Goal: Information Seeking & Learning: Learn about a topic

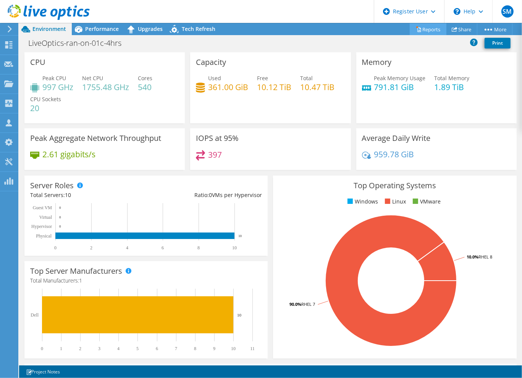
click at [426, 30] on link "Reports" at bounding box center [428, 29] width 37 height 12
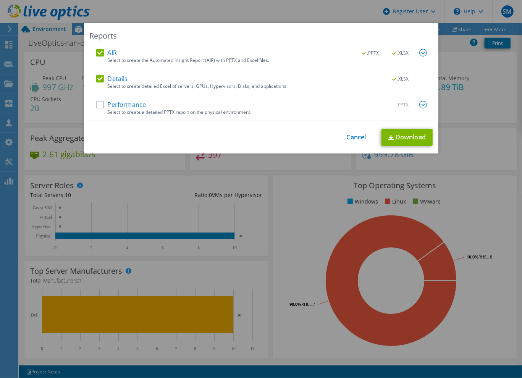
click at [105, 51] on label "AIR" at bounding box center [106, 53] width 21 height 8
click at [0, 0] on input "AIR" at bounding box center [0, 0] width 0 height 0
click at [136, 102] on label "Performance" at bounding box center [121, 105] width 50 height 8
click at [0, 0] on input "Performance" at bounding box center [0, 0] width 0 height 0
click at [121, 75] on label "Details" at bounding box center [112, 79] width 32 height 8
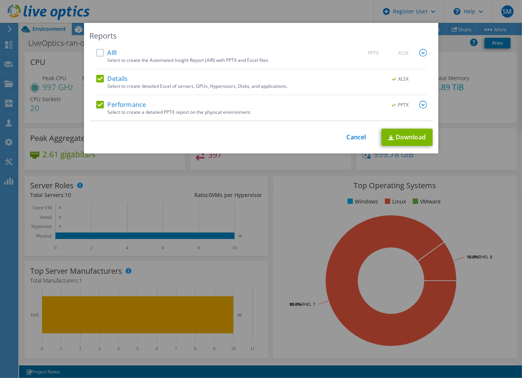
click at [0, 0] on input "Details" at bounding box center [0, 0] width 0 height 0
click at [409, 135] on link "Download" at bounding box center [407, 137] width 51 height 17
click at [356, 134] on link "Cancel" at bounding box center [356, 137] width 19 height 7
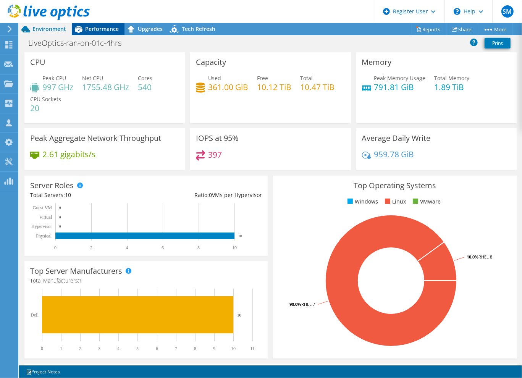
click at [107, 32] on div "Performance" at bounding box center [98, 29] width 53 height 12
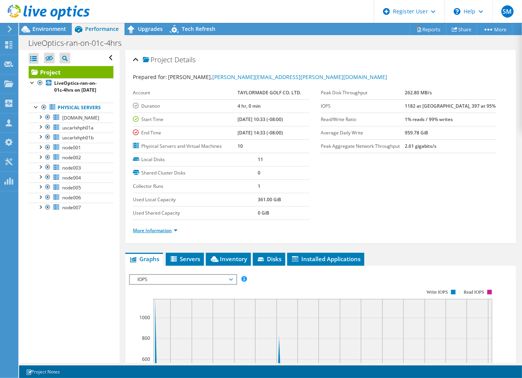
click at [175, 228] on link "More Information" at bounding box center [155, 230] width 45 height 6
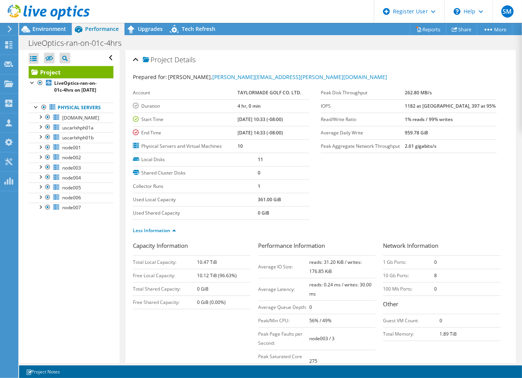
click at [37, 25] on div at bounding box center [45, 13] width 90 height 26
click at [38, 31] on span "Environment" at bounding box center [49, 28] width 34 height 7
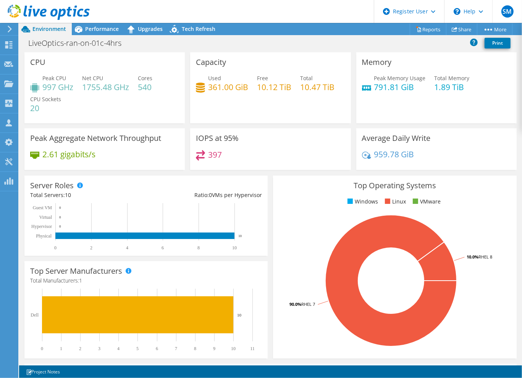
click at [12, 29] on icon at bounding box center [10, 29] width 6 height 7
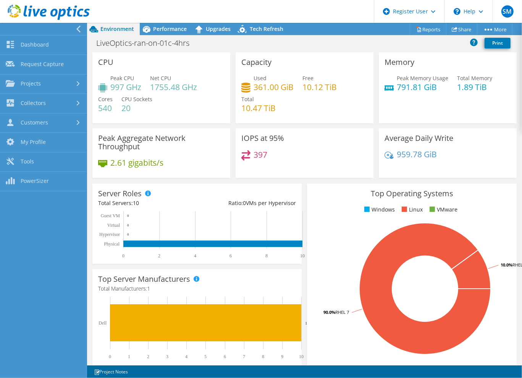
click at [206, 54] on div "CPU Peak CPU 997 GHz Net CPU 1755.48 GHz Cores 540 CPU Sockets 20" at bounding box center [161, 87] width 138 height 71
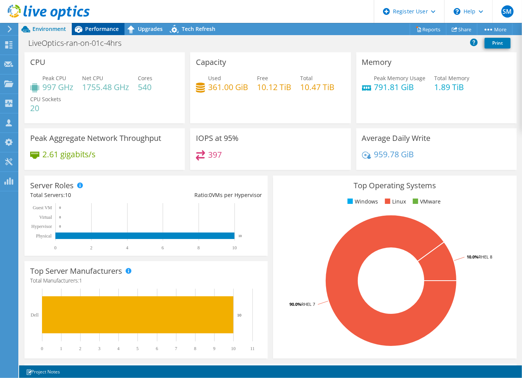
click at [103, 29] on span "Performance" at bounding box center [102, 28] width 34 height 7
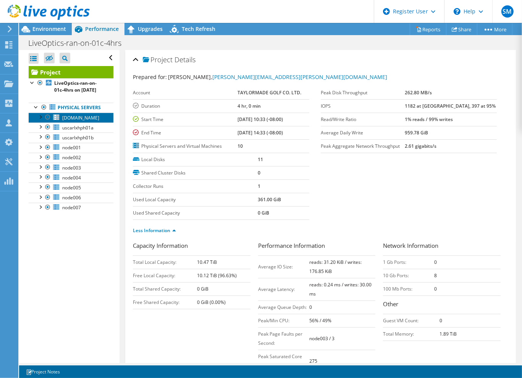
click at [81, 123] on link "[DOMAIN_NAME]" at bounding box center [71, 118] width 85 height 10
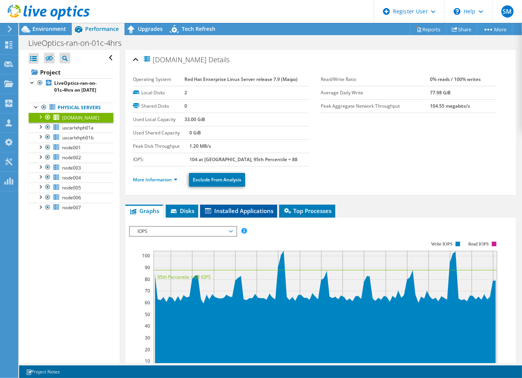
click at [247, 208] on span "Installed Applications" at bounding box center [239, 211] width 70 height 8
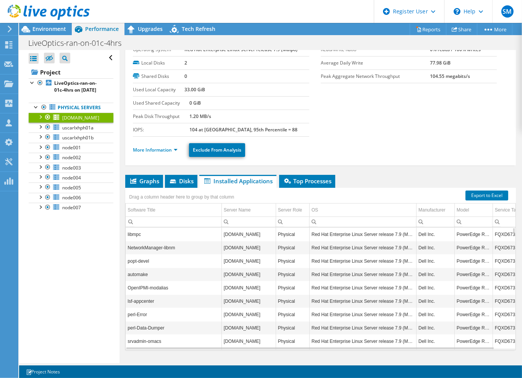
scroll to position [38, 0]
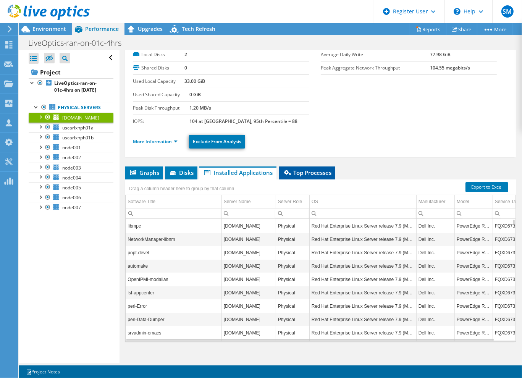
click at [319, 175] on span "Top Processes" at bounding box center [307, 173] width 49 height 8
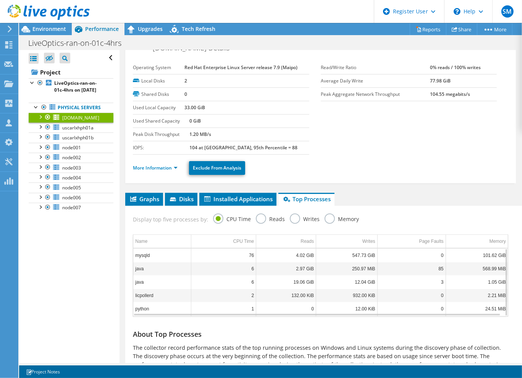
scroll to position [0, 0]
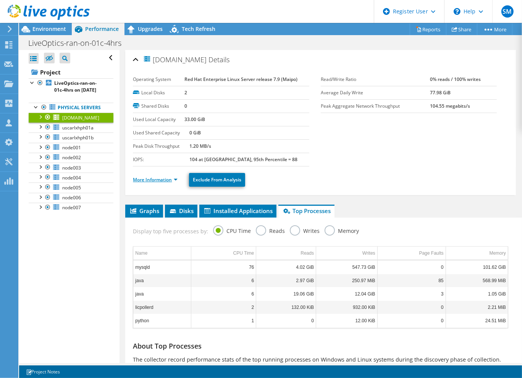
click at [170, 179] on link "More Information" at bounding box center [155, 179] width 45 height 6
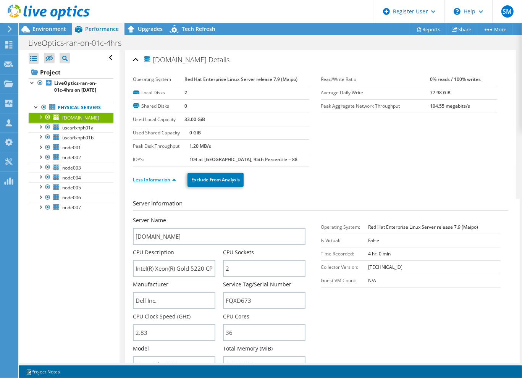
click at [171, 176] on link "Less Information" at bounding box center [154, 179] width 43 height 6
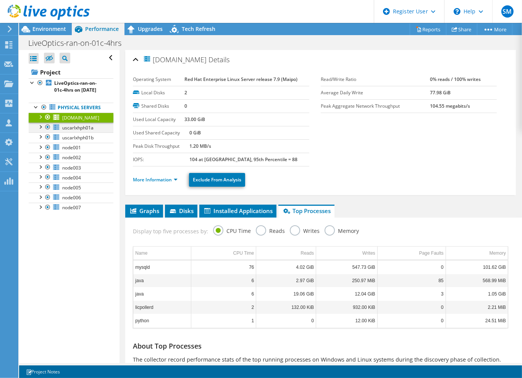
click at [41, 130] on div at bounding box center [40, 127] width 8 height 8
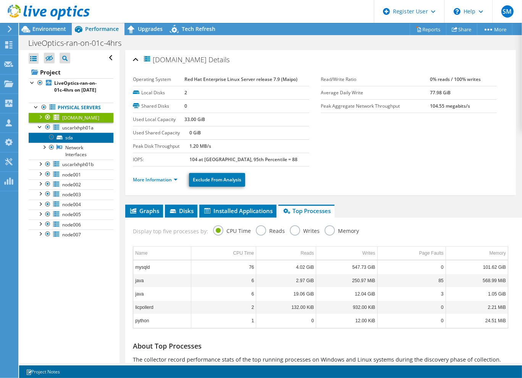
click at [86, 142] on link "sda" at bounding box center [71, 138] width 85 height 10
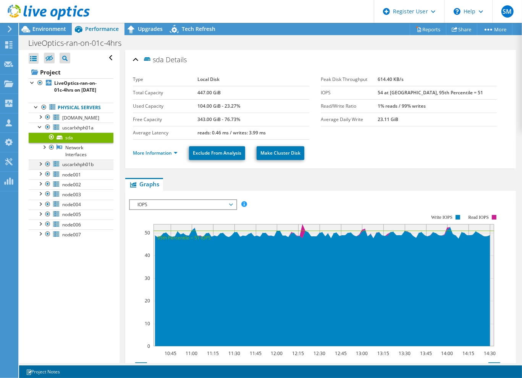
click at [40, 167] on div at bounding box center [40, 164] width 8 height 8
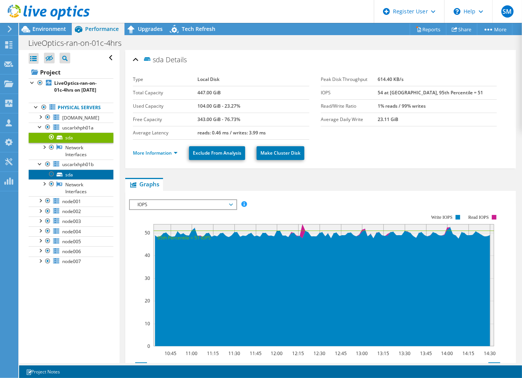
click at [59, 176] on icon at bounding box center [60, 175] width 6 height 4
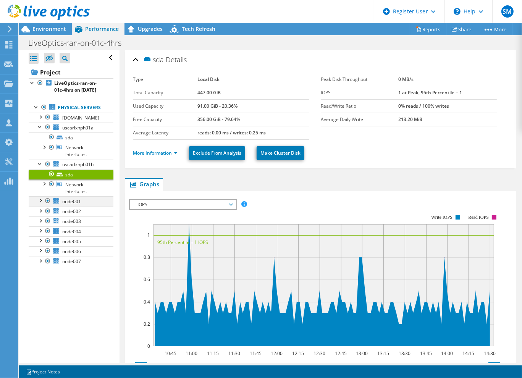
click at [41, 204] on div at bounding box center [40, 200] width 8 height 8
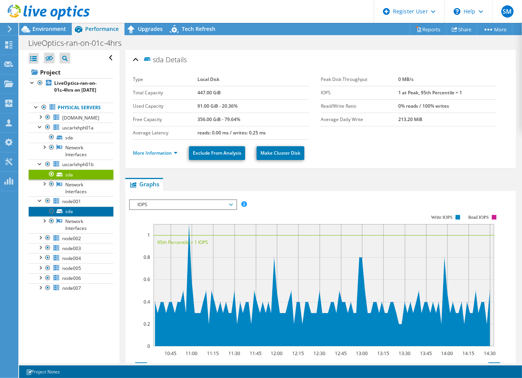
click at [73, 217] on link "sda" at bounding box center [71, 212] width 85 height 10
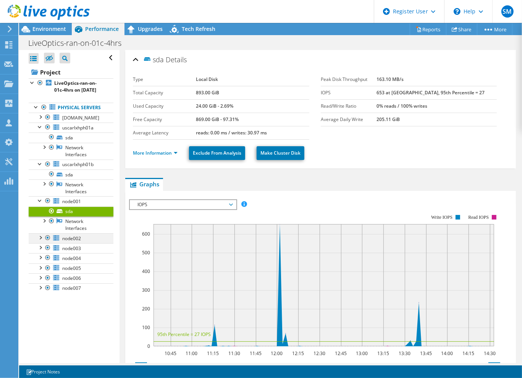
click at [42, 241] on div at bounding box center [40, 237] width 8 height 8
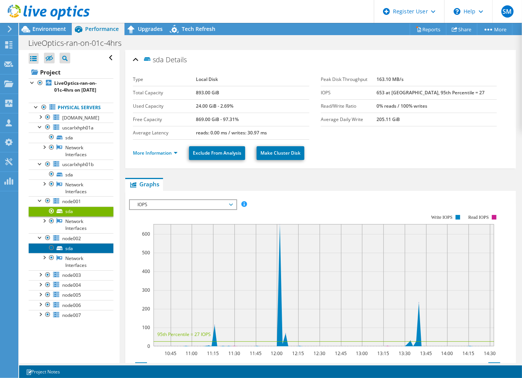
click at [78, 253] on link "sda" at bounding box center [71, 248] width 85 height 10
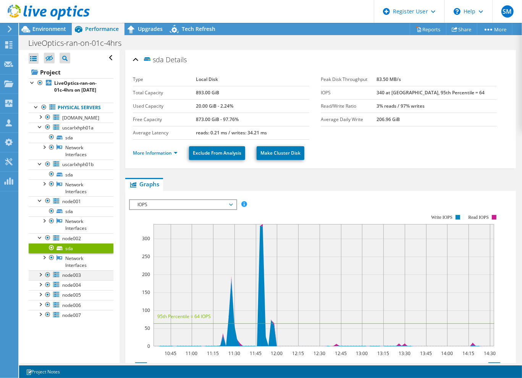
click at [42, 278] on div at bounding box center [40, 274] width 8 height 8
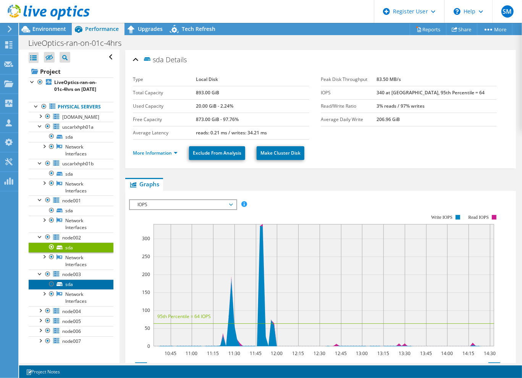
click at [73, 289] on link "sda" at bounding box center [71, 285] width 85 height 10
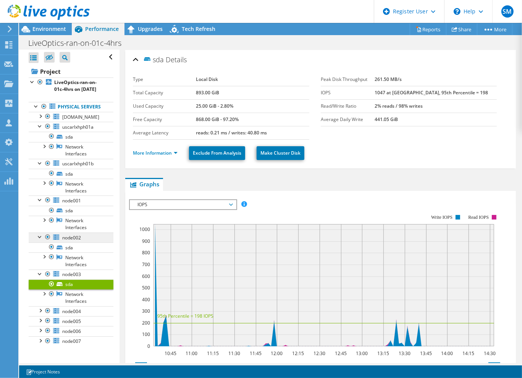
scroll to position [13, 0]
click at [37, 310] on div at bounding box center [40, 310] width 8 height 8
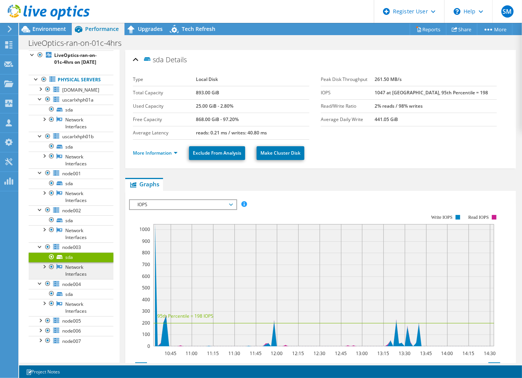
scroll to position [40, 0]
click at [72, 295] on link "sda" at bounding box center [71, 294] width 85 height 10
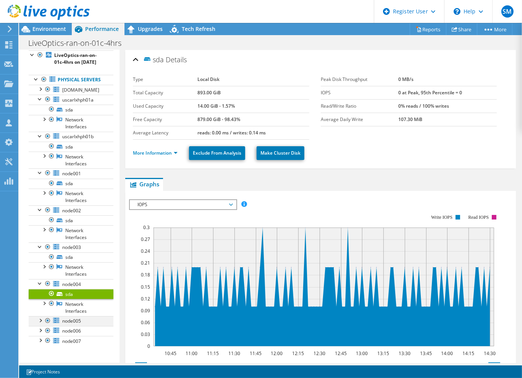
click at [38, 320] on div at bounding box center [40, 320] width 8 height 8
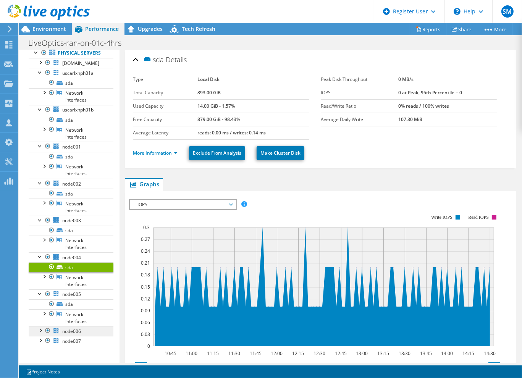
scroll to position [66, 0]
click at [76, 308] on link "sda" at bounding box center [71, 304] width 85 height 10
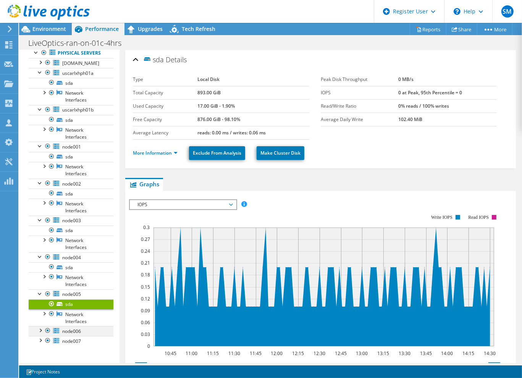
click at [40, 331] on div at bounding box center [40, 330] width 8 height 8
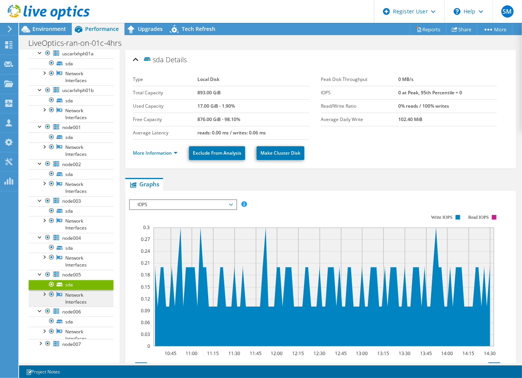
scroll to position [84, 0]
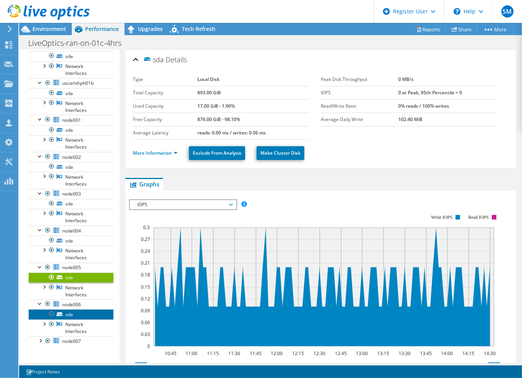
click at [66, 319] on link "sda" at bounding box center [71, 314] width 85 height 10
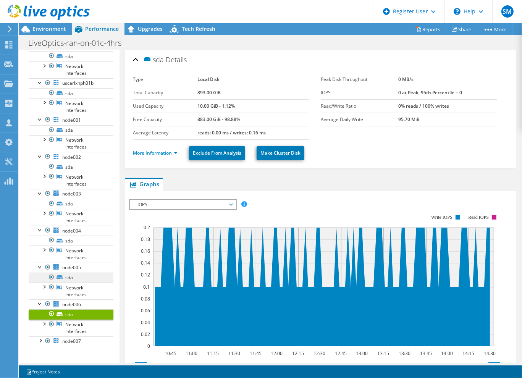
scroll to position [93, 0]
click at [40, 343] on div at bounding box center [40, 340] width 8 height 8
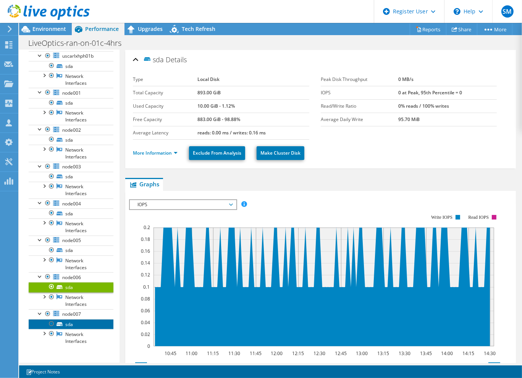
click at [70, 329] on link "sda" at bounding box center [71, 324] width 85 height 10
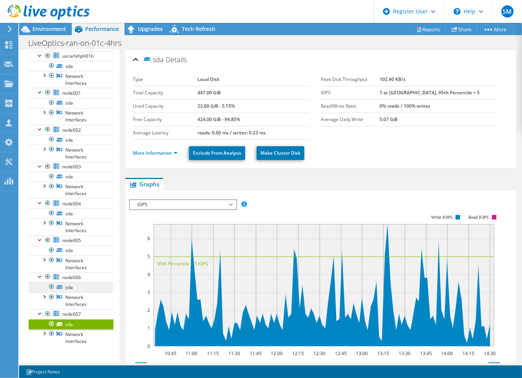
scroll to position [120, 0]
click at [159, 202] on span "IOPS" at bounding box center [183, 204] width 98 height 9
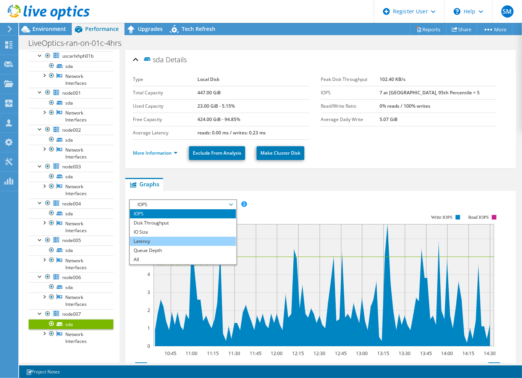
click at [168, 237] on li "Latency" at bounding box center [183, 241] width 106 height 9
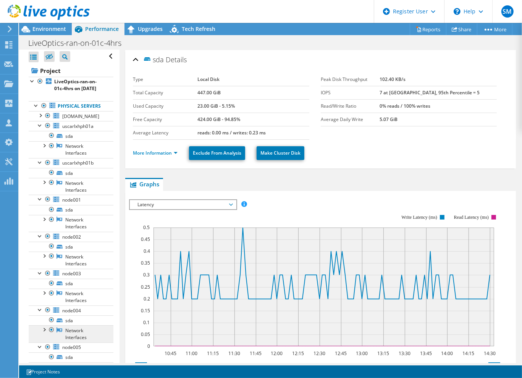
scroll to position [0, 0]
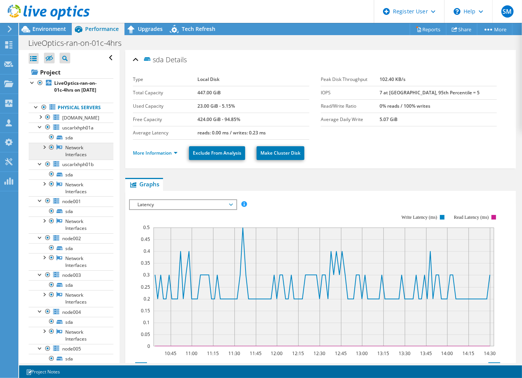
click at [78, 156] on link "Network Interfaces" at bounding box center [71, 151] width 85 height 17
click at [80, 142] on link "sda" at bounding box center [71, 138] width 85 height 10
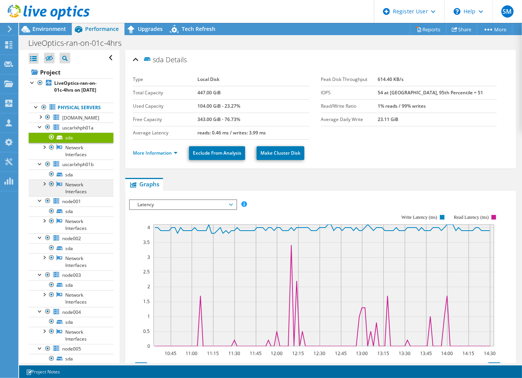
click at [74, 196] on link "Network Interfaces" at bounding box center [71, 187] width 85 height 17
click at [46, 187] on div at bounding box center [44, 183] width 8 height 8
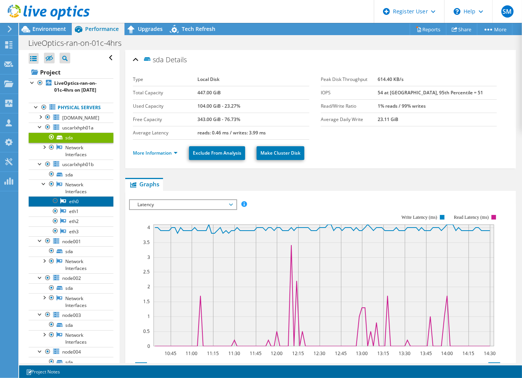
click at [84, 206] on link "eth0" at bounding box center [71, 201] width 85 height 10
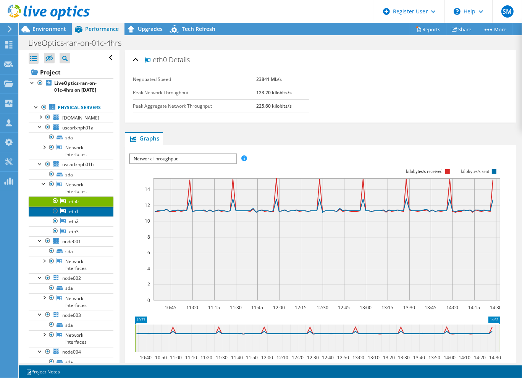
click at [86, 217] on link "eth1" at bounding box center [71, 212] width 85 height 10
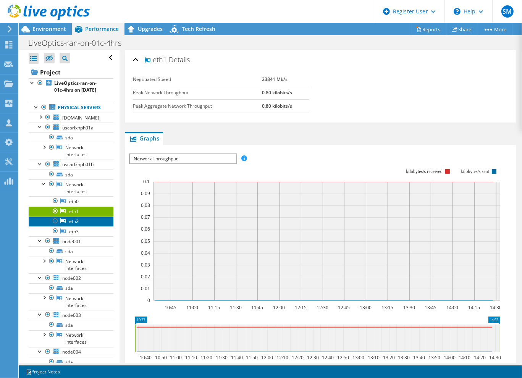
click at [84, 226] on link "eth2" at bounding box center [71, 222] width 85 height 10
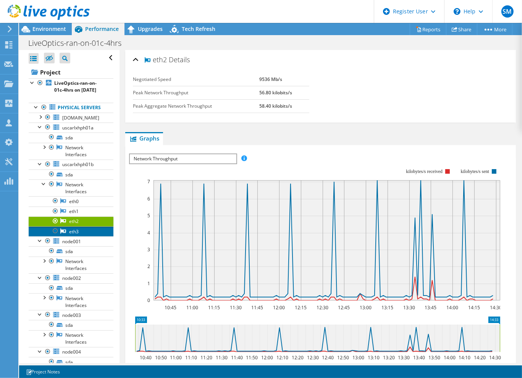
click at [81, 236] on link "eth3" at bounding box center [71, 231] width 85 height 10
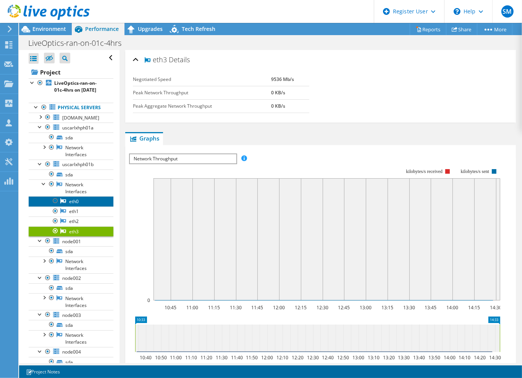
click at [83, 206] on link "eth0" at bounding box center [71, 201] width 85 height 10
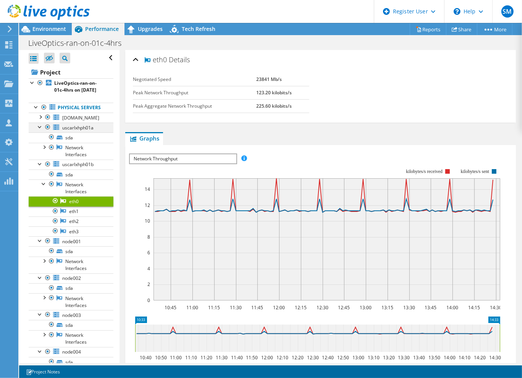
click at [40, 130] on div at bounding box center [40, 127] width 8 height 8
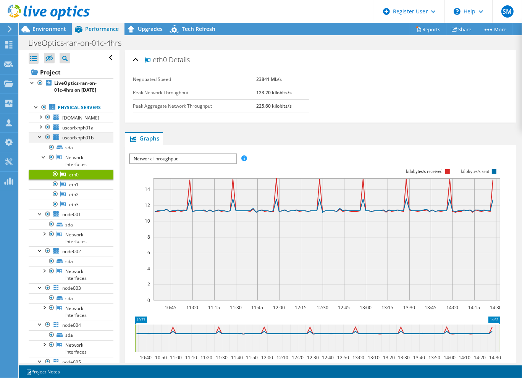
click at [40, 140] on div at bounding box center [40, 137] width 8 height 8
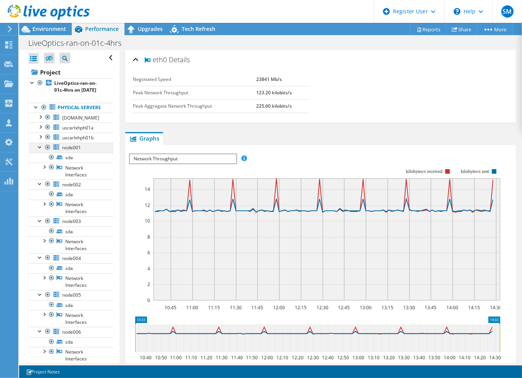
click at [43, 150] on div at bounding box center [40, 147] width 8 height 8
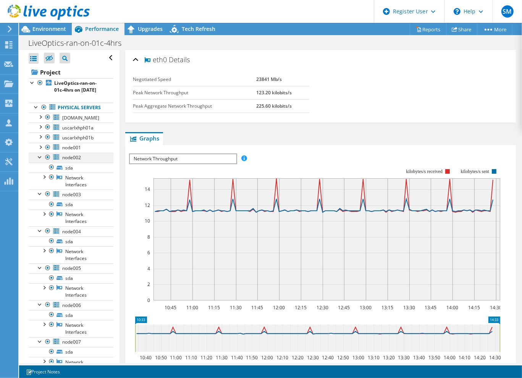
click at [40, 160] on div at bounding box center [40, 157] width 8 height 8
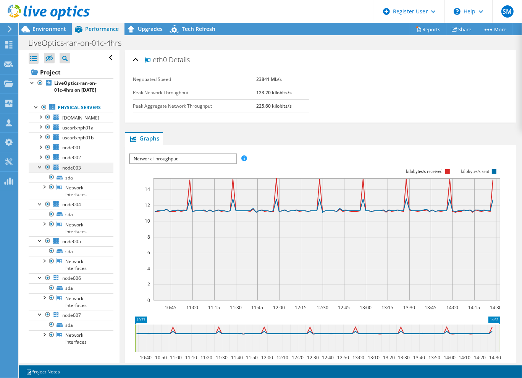
click at [40, 170] on div at bounding box center [40, 167] width 8 height 8
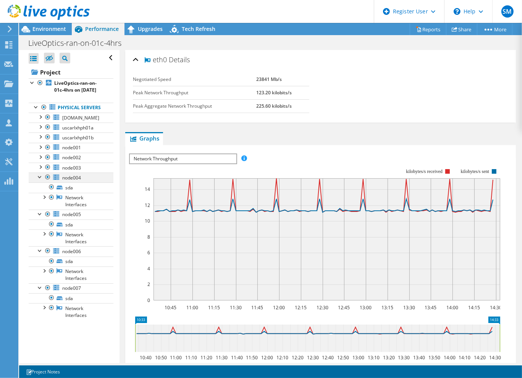
click at [39, 180] on div at bounding box center [40, 177] width 8 height 8
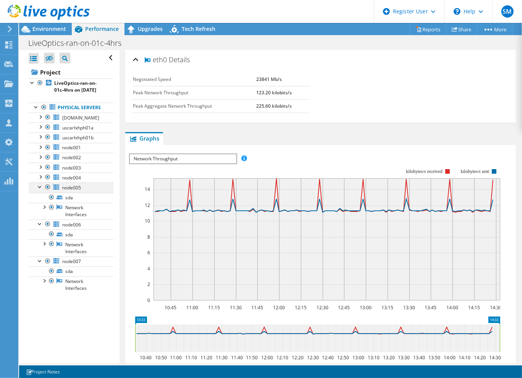
click at [41, 190] on div at bounding box center [40, 187] width 8 height 8
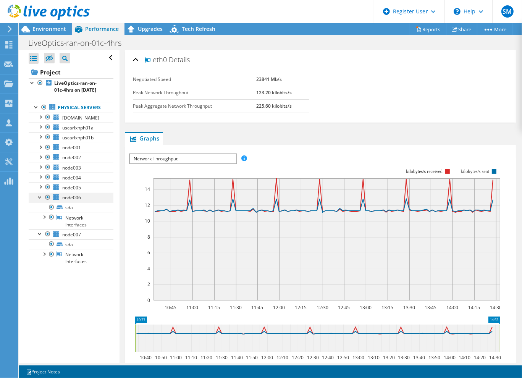
click at [41, 200] on div at bounding box center [40, 197] width 8 height 8
click at [38, 210] on div at bounding box center [40, 207] width 8 height 8
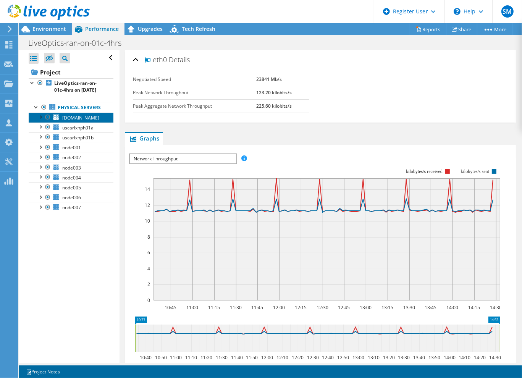
click at [85, 121] on span "[DOMAIN_NAME]" at bounding box center [80, 118] width 37 height 6
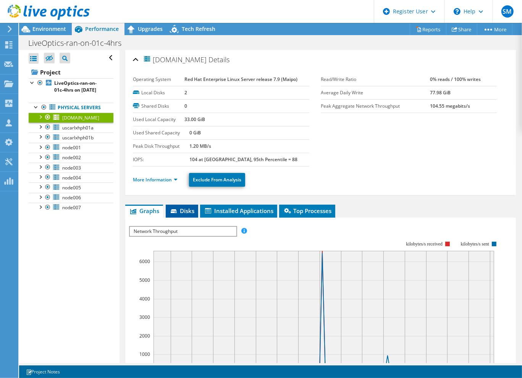
click at [186, 210] on span "Disks" at bounding box center [182, 211] width 25 height 8
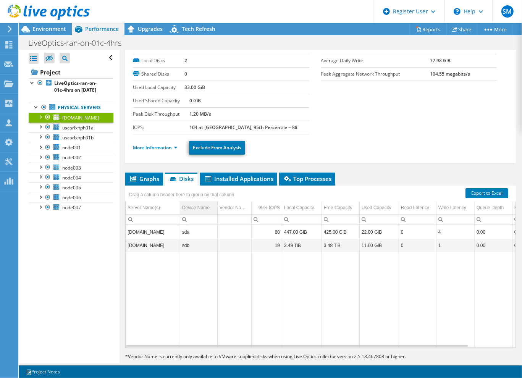
scroll to position [45, 0]
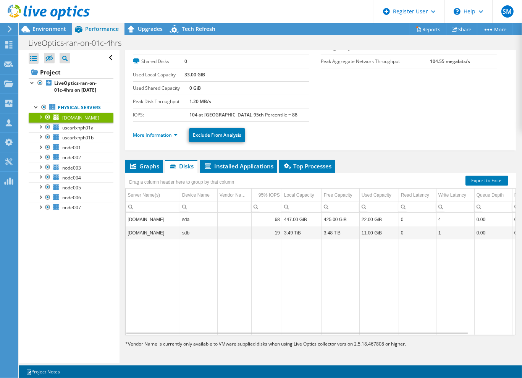
click at [158, 232] on td "[DOMAIN_NAME]" at bounding box center [153, 232] width 54 height 13
click at [148, 167] on span "Graphs" at bounding box center [144, 166] width 30 height 8
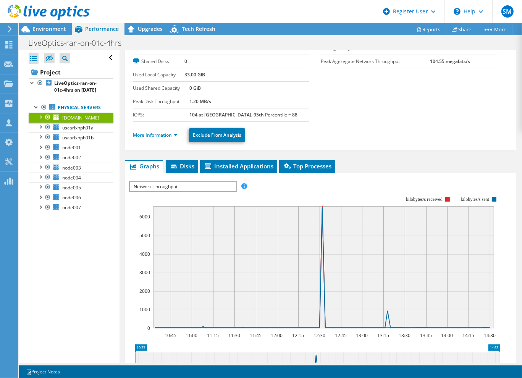
click at [167, 184] on span "Network Throughput" at bounding box center [183, 186] width 106 height 9
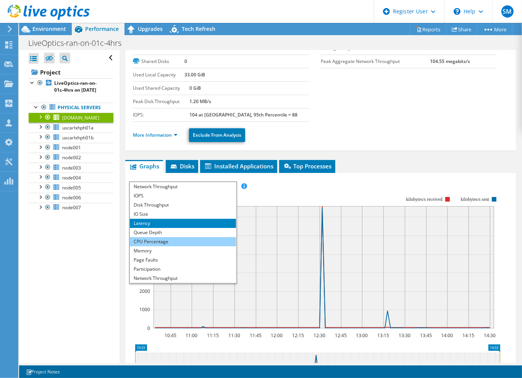
click at [169, 237] on li "CPU Percentage" at bounding box center [183, 241] width 106 height 9
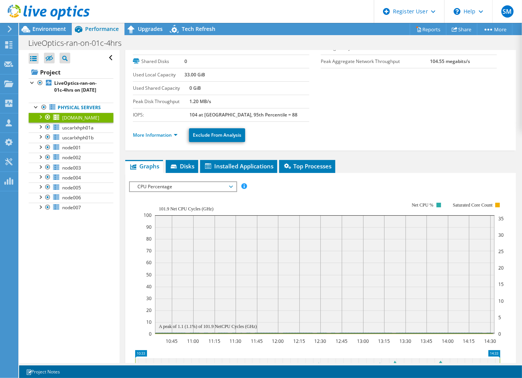
click at [163, 186] on span "CPU Percentage" at bounding box center [183, 186] width 98 height 9
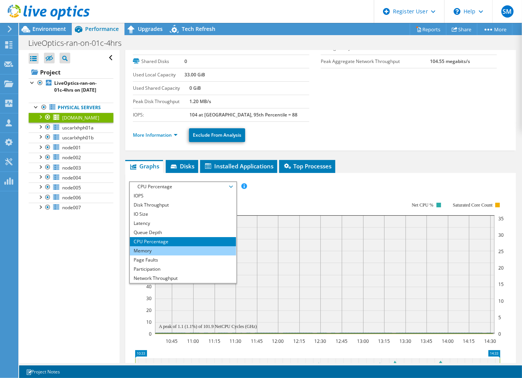
click at [152, 249] on li "Memory" at bounding box center [183, 250] width 106 height 9
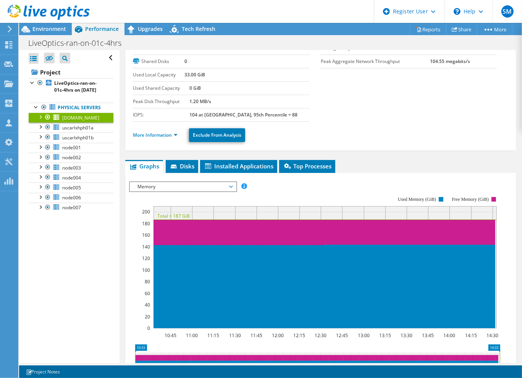
click at [165, 184] on span "Memory" at bounding box center [183, 186] width 98 height 9
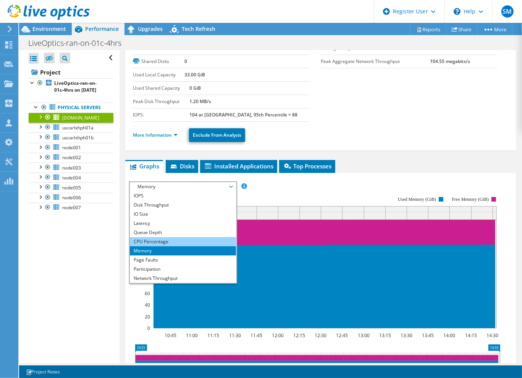
click at [155, 241] on li "CPU Percentage" at bounding box center [183, 241] width 106 height 9
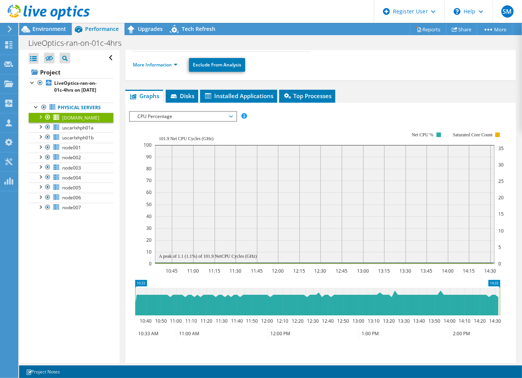
scroll to position [104, 0]
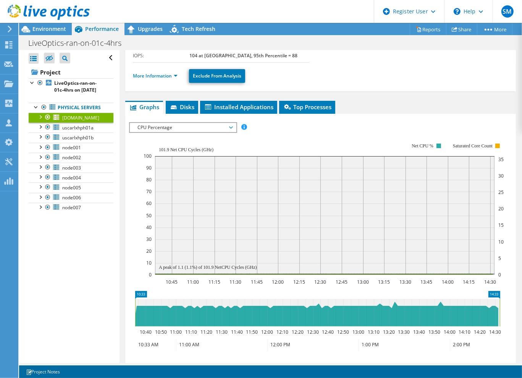
click at [176, 126] on span "CPU Percentage" at bounding box center [183, 127] width 98 height 9
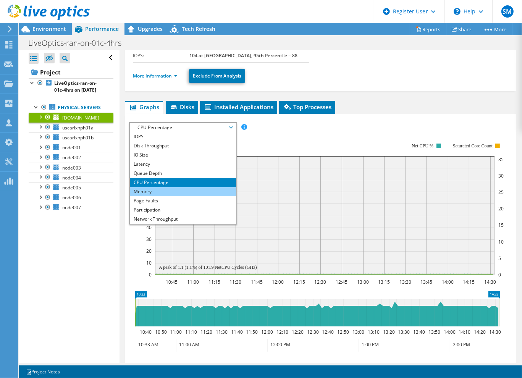
click at [158, 191] on li "Memory" at bounding box center [183, 191] width 106 height 9
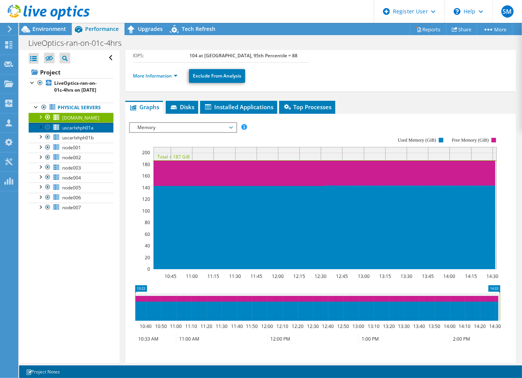
click at [86, 131] on span "uscarlxhph01a" at bounding box center [77, 127] width 31 height 6
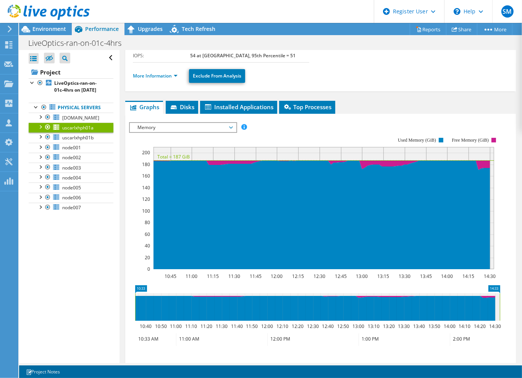
click at [170, 124] on span "Memory" at bounding box center [183, 127] width 98 height 9
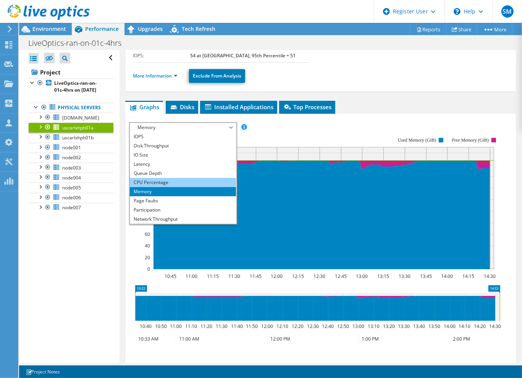
click at [163, 180] on li "CPU Percentage" at bounding box center [183, 182] width 106 height 9
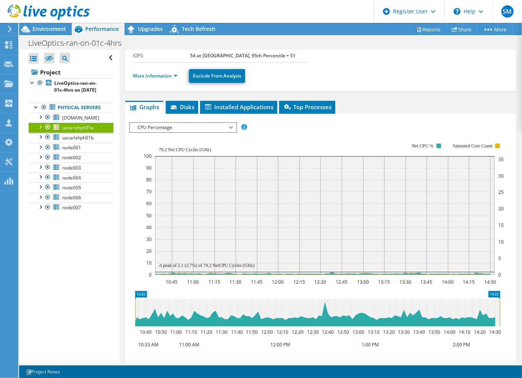
click at [174, 128] on span "CPU Percentage" at bounding box center [183, 127] width 98 height 9
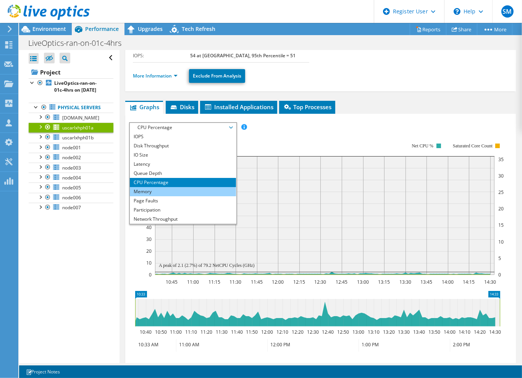
click at [155, 188] on li "Memory" at bounding box center [183, 191] width 106 height 9
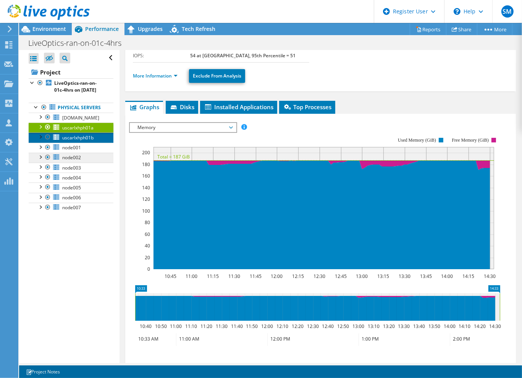
drag, startPoint x: 88, startPoint y: 151, endPoint x: 101, endPoint y: 171, distance: 23.5
click at [88, 141] on span "uscarlxhph01b" at bounding box center [77, 137] width 31 height 6
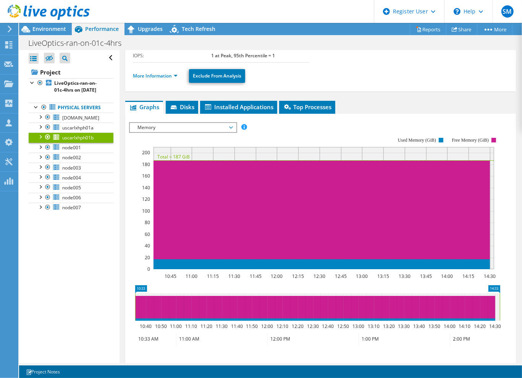
click at [163, 126] on span "Memory" at bounding box center [183, 127] width 98 height 9
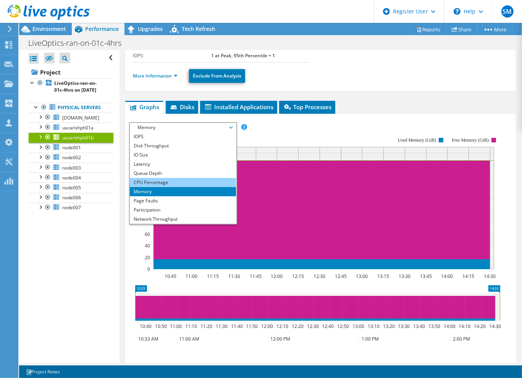
click at [159, 179] on li "CPU Percentage" at bounding box center [183, 182] width 106 height 9
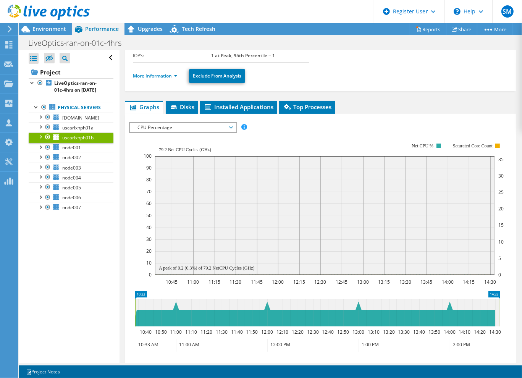
click at [150, 126] on span "CPU Percentage" at bounding box center [183, 127] width 98 height 9
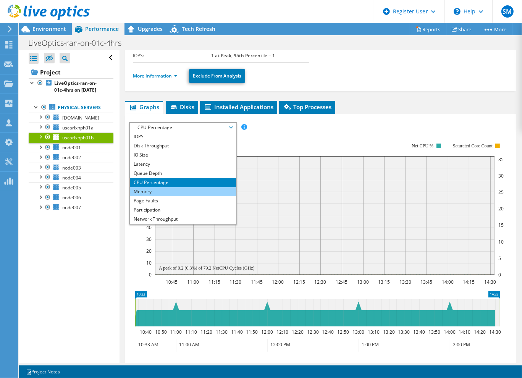
click at [160, 188] on li "Memory" at bounding box center [183, 191] width 106 height 9
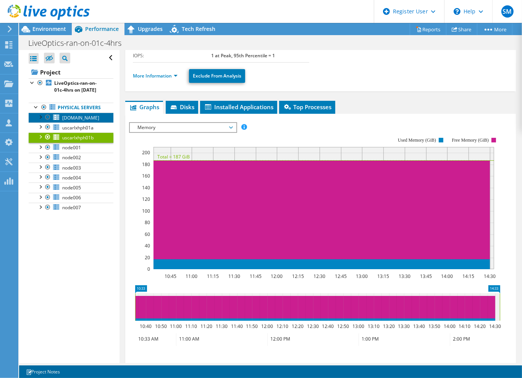
click at [87, 121] on span "[DOMAIN_NAME]" at bounding box center [80, 118] width 37 height 6
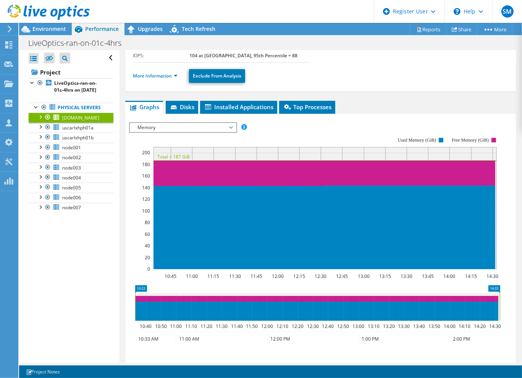
click at [159, 126] on span "Memory" at bounding box center [183, 127] width 98 height 9
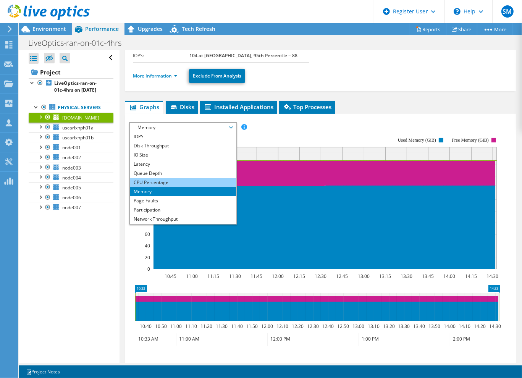
click at [163, 183] on li "CPU Percentage" at bounding box center [183, 182] width 106 height 9
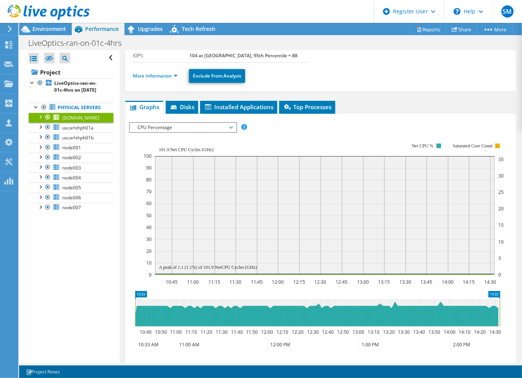
click at [189, 129] on span "CPU Percentage" at bounding box center [183, 127] width 98 height 9
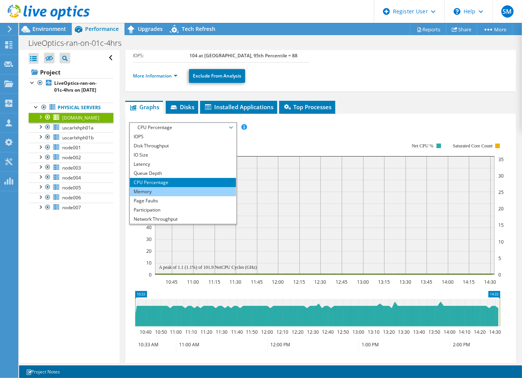
click at [163, 191] on li "Memory" at bounding box center [183, 191] width 106 height 9
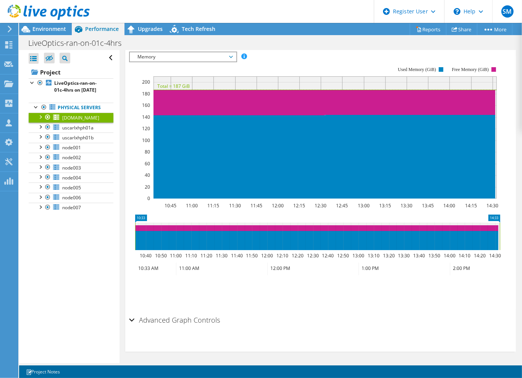
scroll to position [98, 0]
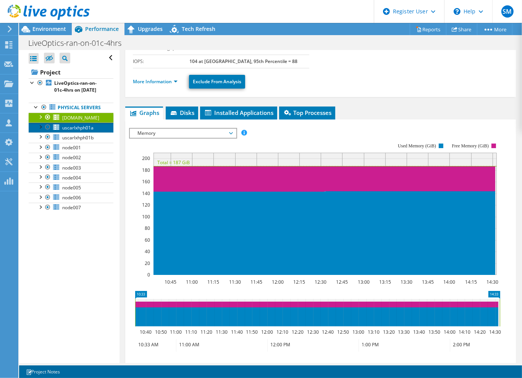
click at [79, 131] on span "uscarlxhph01a" at bounding box center [77, 127] width 31 height 6
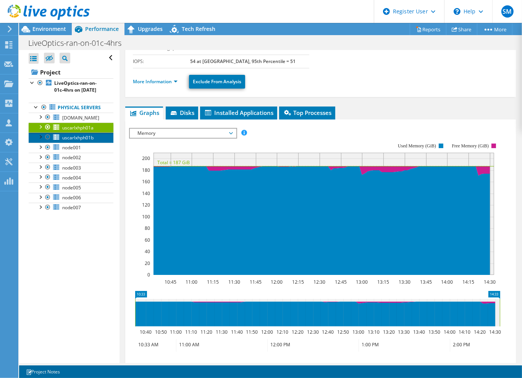
click at [89, 141] on span "uscarlxhph01b" at bounding box center [77, 137] width 31 height 6
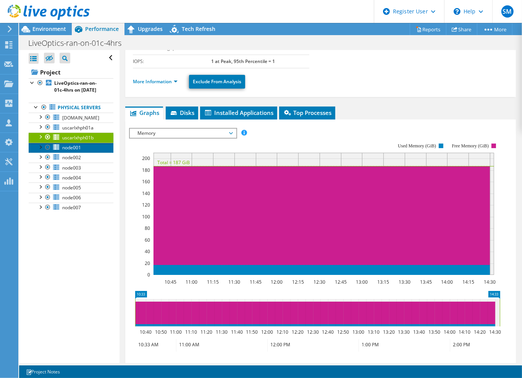
click at [73, 151] on span "node001" at bounding box center [71, 147] width 19 height 6
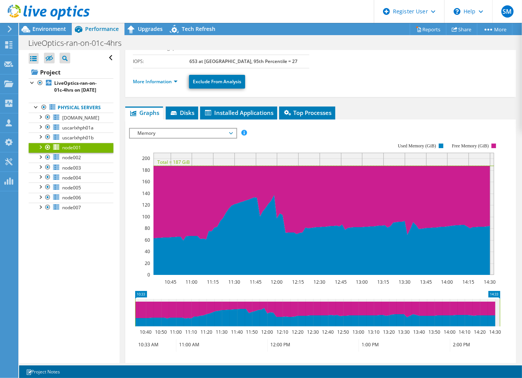
click at [168, 132] on span "Memory" at bounding box center [183, 133] width 98 height 9
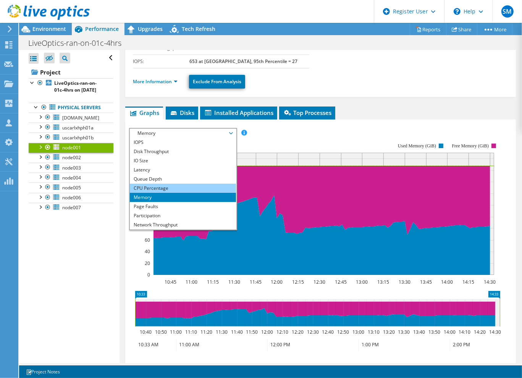
click at [168, 185] on li "CPU Percentage" at bounding box center [183, 188] width 106 height 9
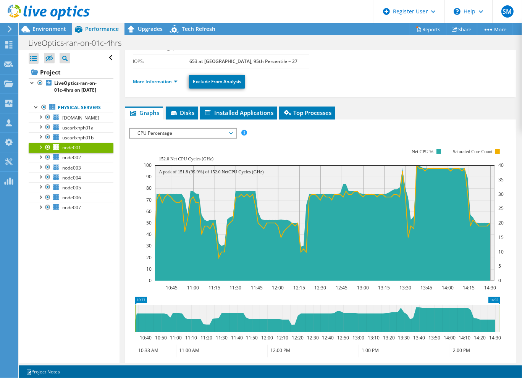
scroll to position [136, 0]
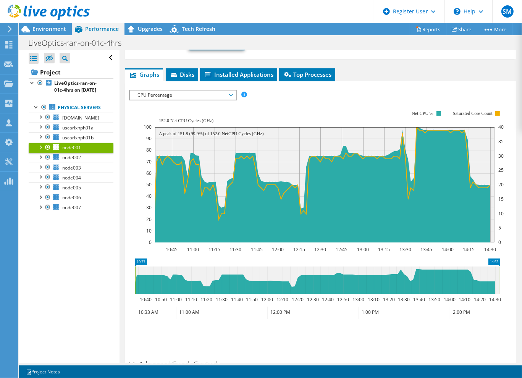
click at [186, 91] on span "CPU Percentage" at bounding box center [183, 95] width 98 height 9
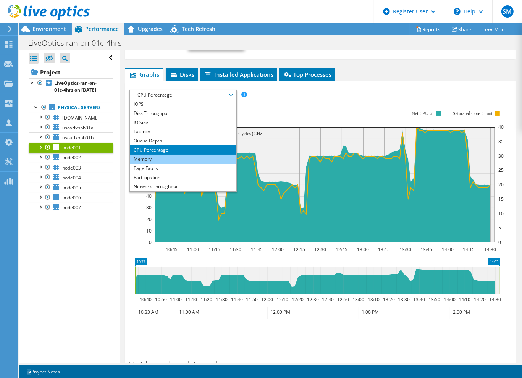
click at [158, 157] on li "Memory" at bounding box center [183, 159] width 106 height 9
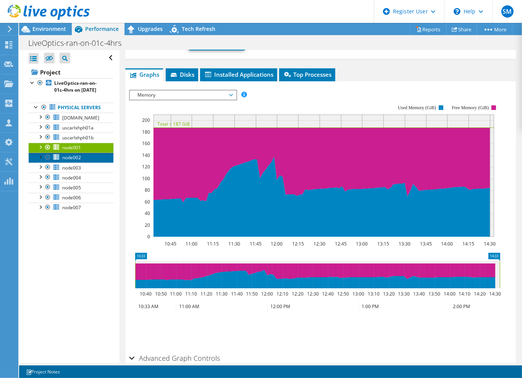
click at [89, 163] on link "node002" at bounding box center [71, 158] width 85 height 10
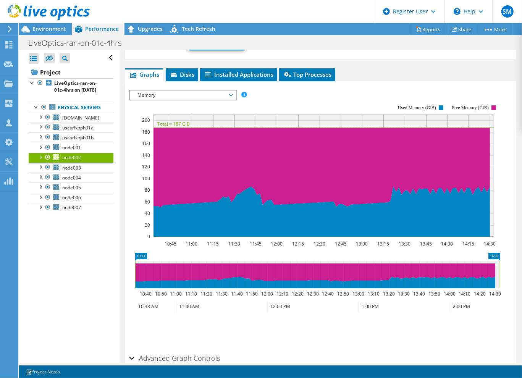
click at [173, 93] on span "Memory" at bounding box center [183, 95] width 98 height 9
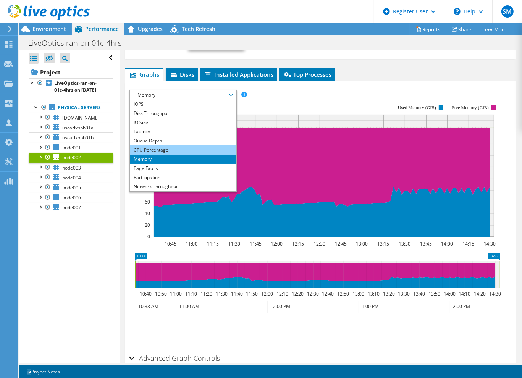
click at [167, 150] on li "CPU Percentage" at bounding box center [183, 150] width 106 height 9
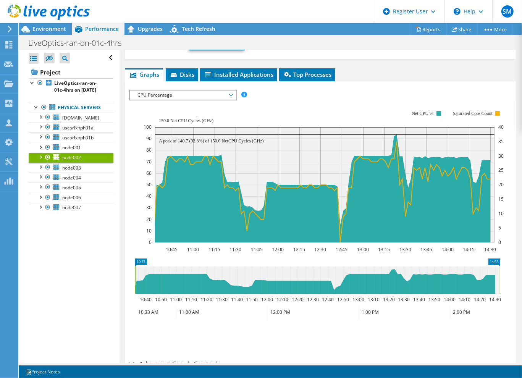
click at [173, 93] on span "CPU Percentage" at bounding box center [183, 95] width 98 height 9
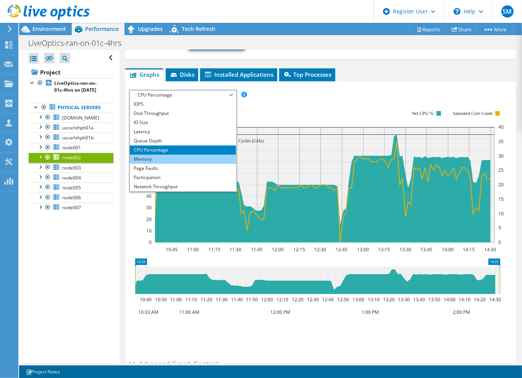
click at [154, 158] on li "Memory" at bounding box center [183, 159] width 106 height 9
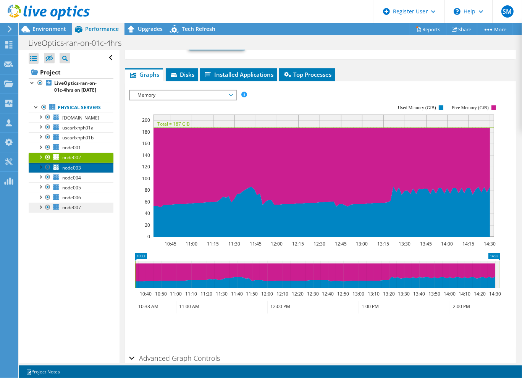
drag, startPoint x: 84, startPoint y: 179, endPoint x: 84, endPoint y: 223, distance: 43.9
click at [84, 173] on link "node003" at bounding box center [71, 168] width 85 height 10
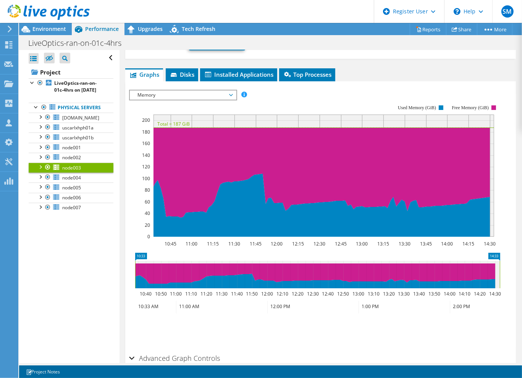
click at [173, 93] on span "Memory" at bounding box center [183, 95] width 98 height 9
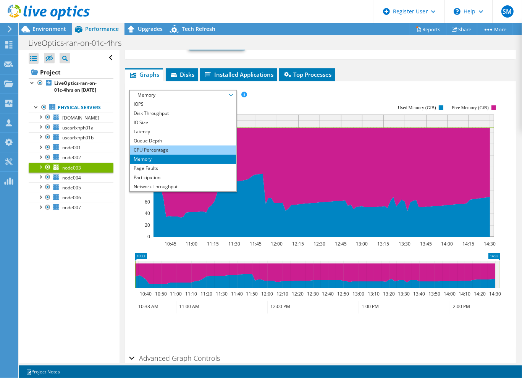
click at [162, 146] on li "CPU Percentage" at bounding box center [183, 150] width 106 height 9
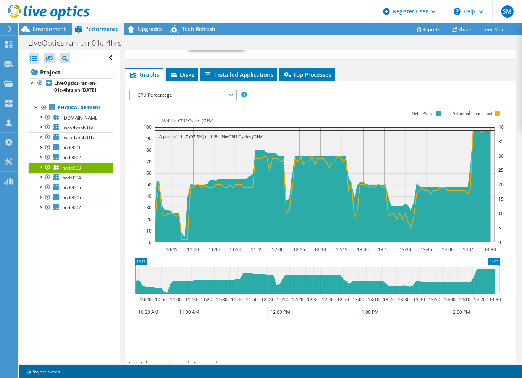
click at [180, 92] on span "CPU Percentage" at bounding box center [183, 95] width 98 height 9
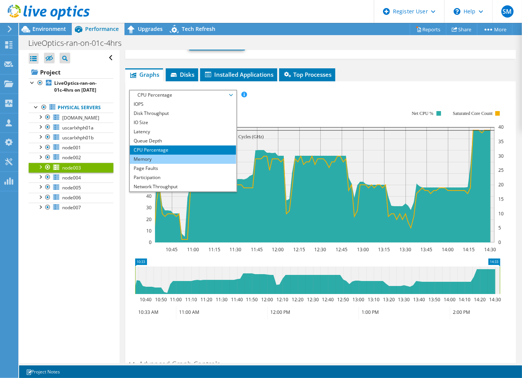
click at [157, 155] on li "Memory" at bounding box center [183, 159] width 106 height 9
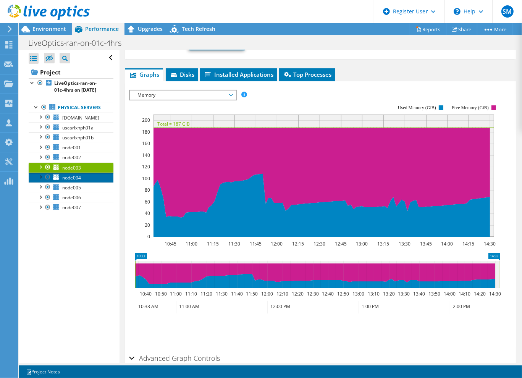
click at [79, 181] on span "node004" at bounding box center [71, 178] width 19 height 6
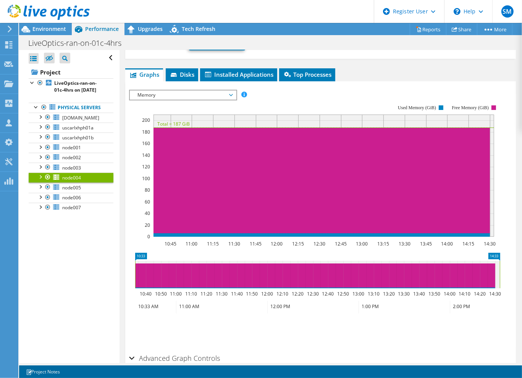
click at [184, 91] on span "Memory" at bounding box center [183, 95] width 98 height 9
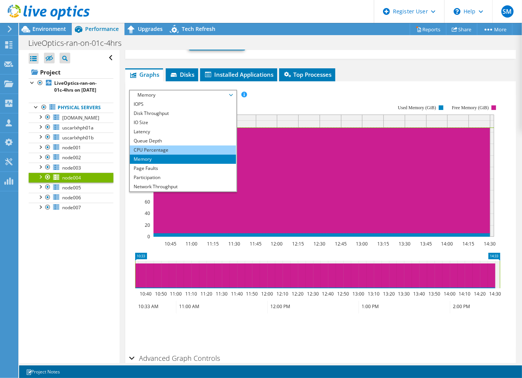
click at [162, 149] on li "CPU Percentage" at bounding box center [183, 150] width 106 height 9
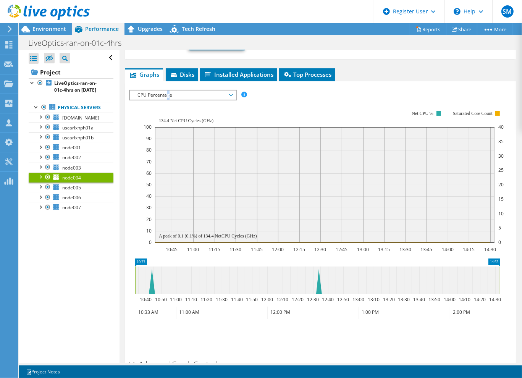
click at [166, 96] on div "CPU Percentage IOPS Disk Throughput IO Size Latency Queue Depth CPU Percentage …" at bounding box center [183, 95] width 108 height 11
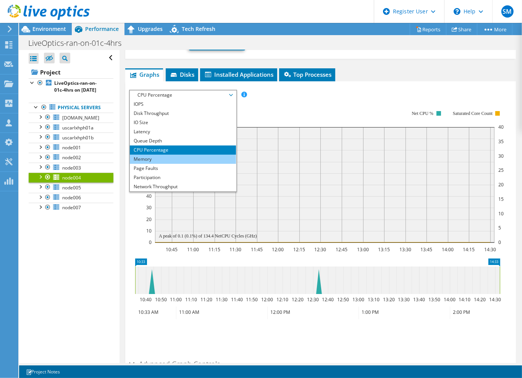
drag, startPoint x: 166, startPoint y: 96, endPoint x: 157, endPoint y: 159, distance: 63.7
click at [157, 159] on li "Memory" at bounding box center [183, 159] width 106 height 9
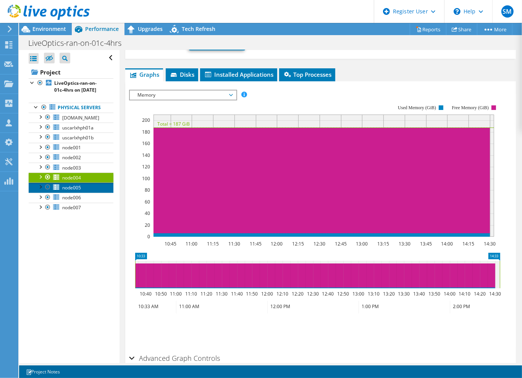
drag, startPoint x: 87, startPoint y: 199, endPoint x: 89, endPoint y: 204, distance: 5.1
click at [87, 192] on link "node005" at bounding box center [71, 188] width 85 height 10
click at [184, 92] on span "Memory" at bounding box center [183, 95] width 98 height 9
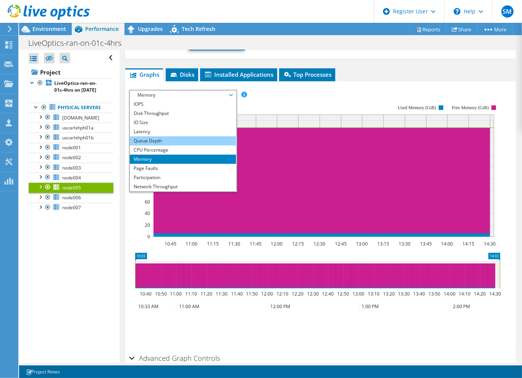
click at [162, 139] on li "Queue Depth" at bounding box center [183, 140] width 106 height 9
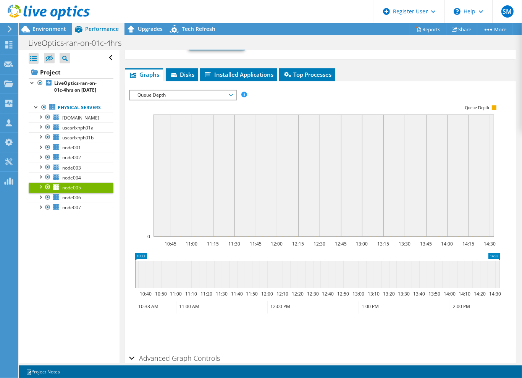
click at [160, 94] on span "Queue Depth" at bounding box center [183, 95] width 98 height 9
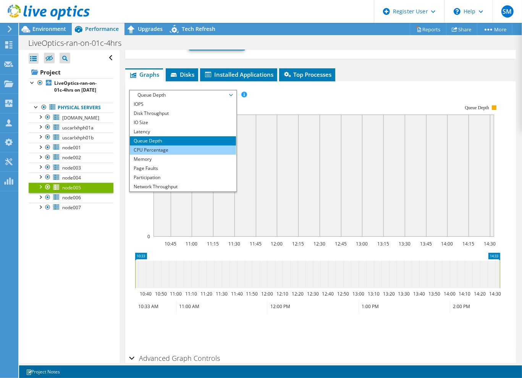
click at [160, 149] on li "CPU Percentage" at bounding box center [183, 150] width 106 height 9
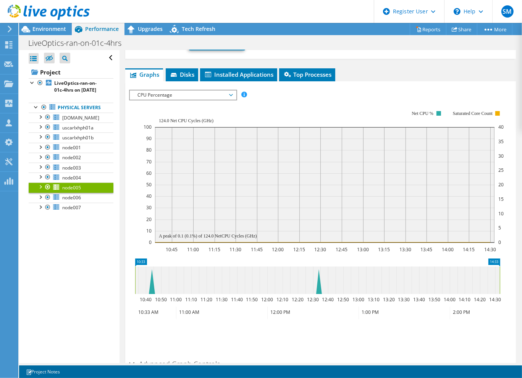
click at [172, 92] on span "CPU Percentage" at bounding box center [183, 95] width 98 height 9
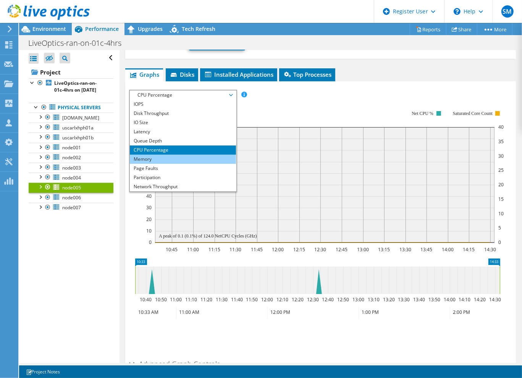
click at [157, 156] on li "Memory" at bounding box center [183, 159] width 106 height 9
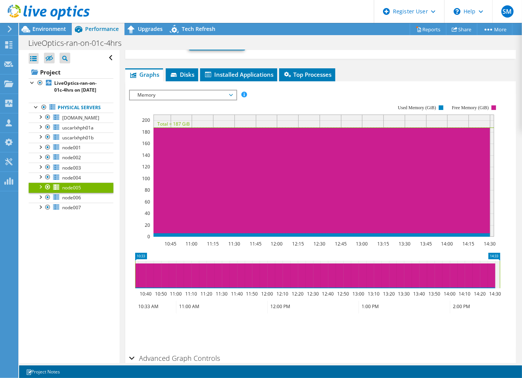
click at [203, 96] on span "Memory" at bounding box center [183, 95] width 98 height 9
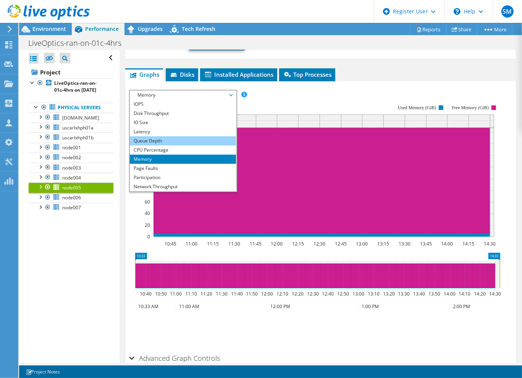
click at [168, 138] on li "Queue Depth" at bounding box center [183, 140] width 106 height 9
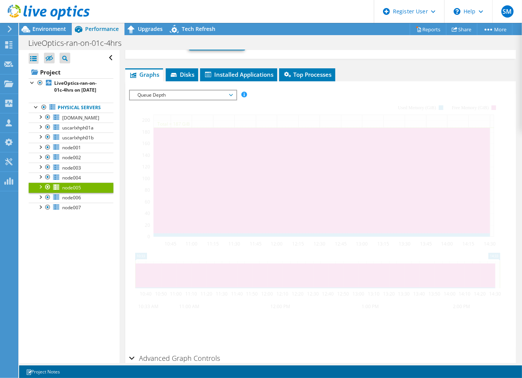
click at [168, 100] on div "Queue Depth IOPS Disk Throughput IO Size Latency Queue Depth CPU Percentage Mem…" at bounding box center [183, 95] width 108 height 11
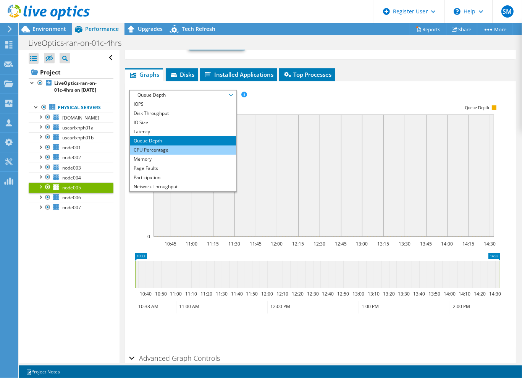
click at [158, 151] on li "CPU Percentage" at bounding box center [183, 150] width 106 height 9
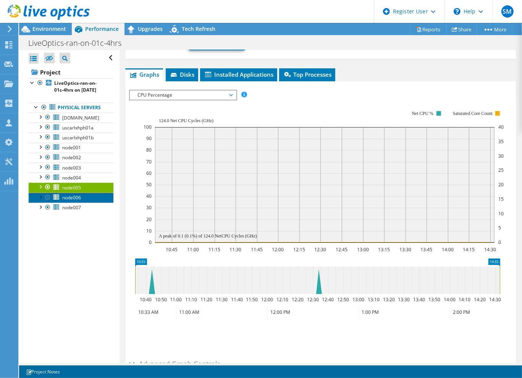
click at [82, 203] on link "node006" at bounding box center [71, 198] width 85 height 10
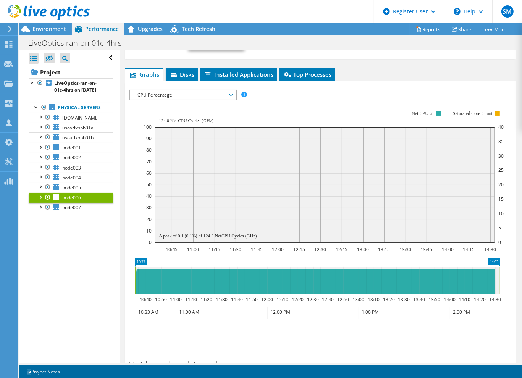
click at [180, 90] on div "CPU Percentage IOPS Disk Throughput IO Size Latency Queue Depth CPU Percentage …" at bounding box center [183, 95] width 108 height 11
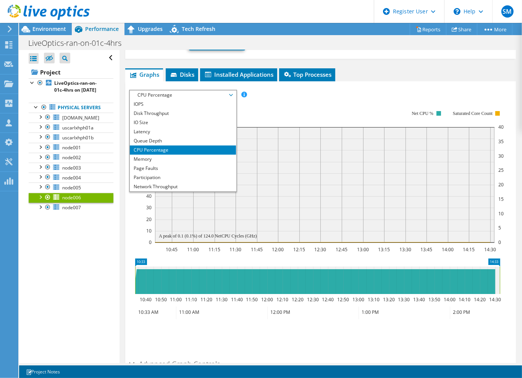
click at [165, 149] on li "CPU Percentage" at bounding box center [183, 150] width 106 height 9
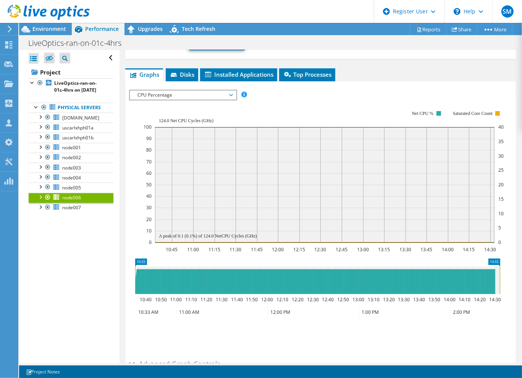
click at [168, 92] on span "CPU Percentage" at bounding box center [183, 95] width 98 height 9
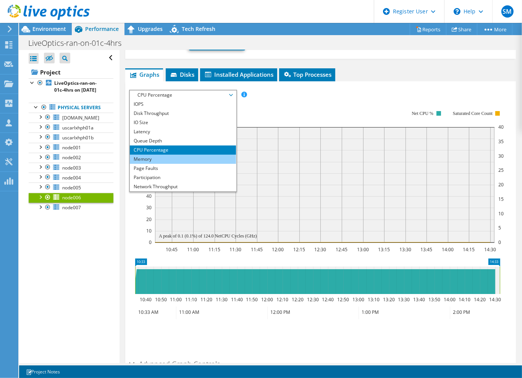
click at [156, 156] on li "Memory" at bounding box center [183, 159] width 106 height 9
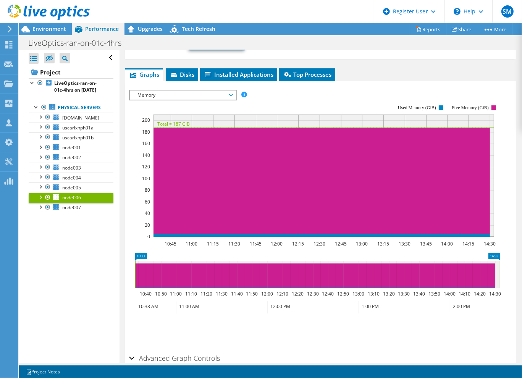
click at [184, 91] on span "Memory" at bounding box center [183, 95] width 98 height 9
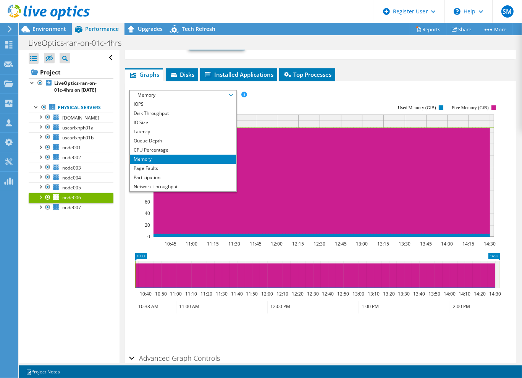
drag, startPoint x: 85, startPoint y: 237, endPoint x: 81, endPoint y: 234, distance: 5.1
click at [84, 236] on div "Open All Close All Hide Excluded Nodes Project Tree Filter" at bounding box center [69, 206] width 100 height 313
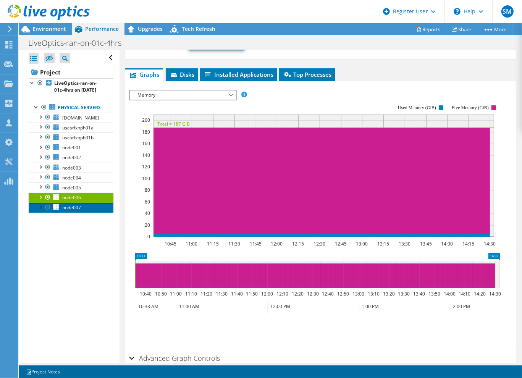
click at [75, 211] on span "node007" at bounding box center [71, 207] width 19 height 6
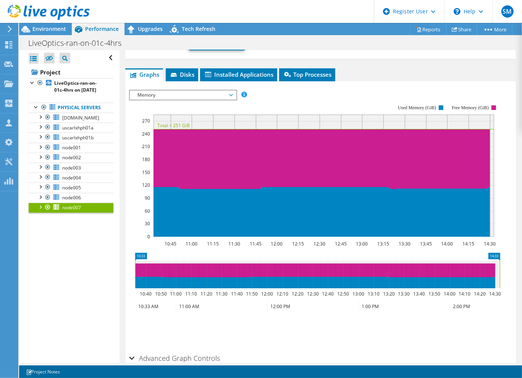
click at [190, 95] on span "Memory" at bounding box center [183, 95] width 98 height 9
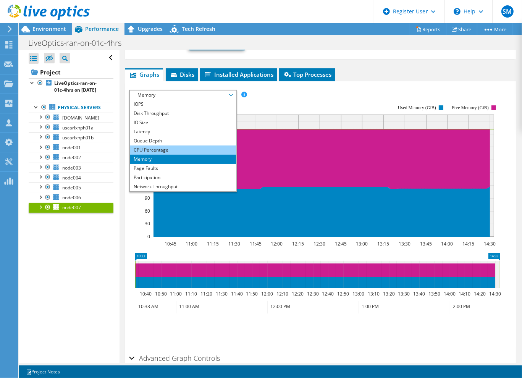
click at [159, 148] on li "CPU Percentage" at bounding box center [183, 150] width 106 height 9
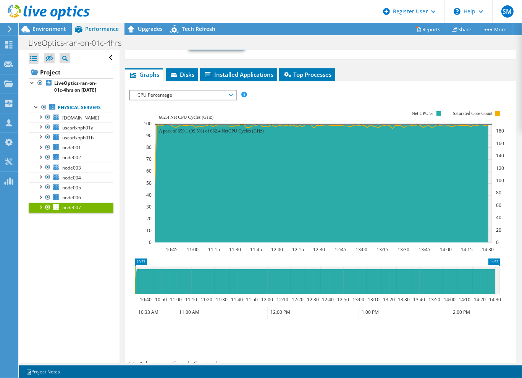
click at [168, 94] on span "CPU Percentage" at bounding box center [183, 95] width 98 height 9
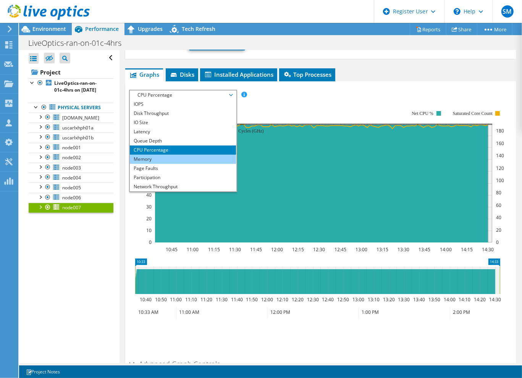
click at [156, 160] on li "Memory" at bounding box center [183, 159] width 106 height 9
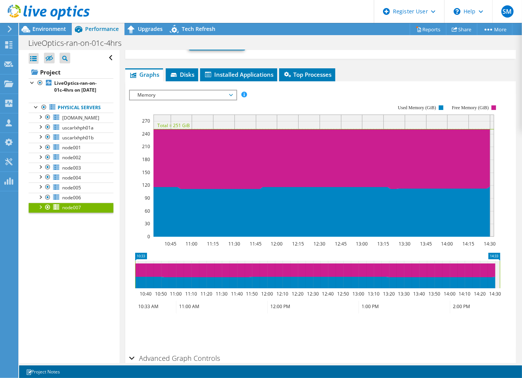
scroll to position [0, 0]
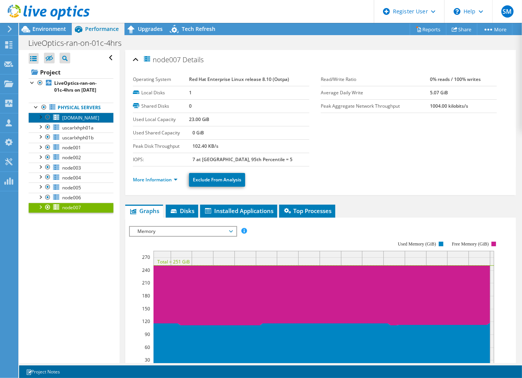
click at [79, 123] on link "[DOMAIN_NAME]" at bounding box center [71, 118] width 85 height 10
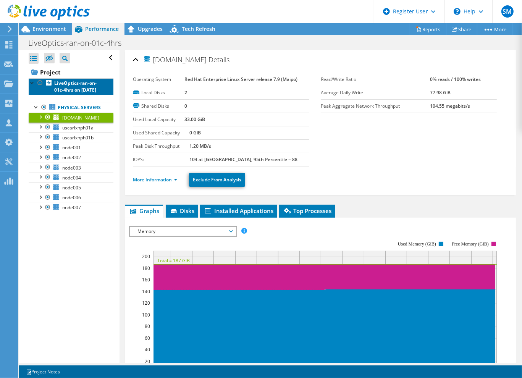
click at [75, 89] on b "LiveOptics-ran-on-01c-4hrs on [DATE]" at bounding box center [75, 86] width 42 height 13
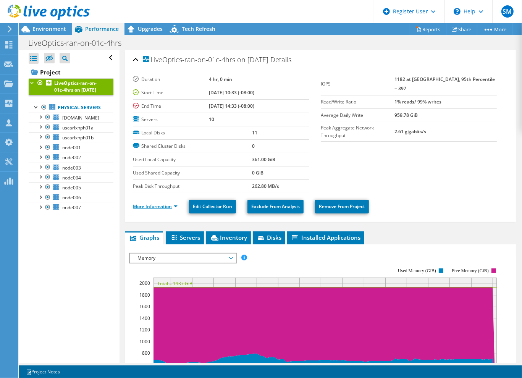
click at [171, 204] on link "More Information" at bounding box center [155, 206] width 45 height 6
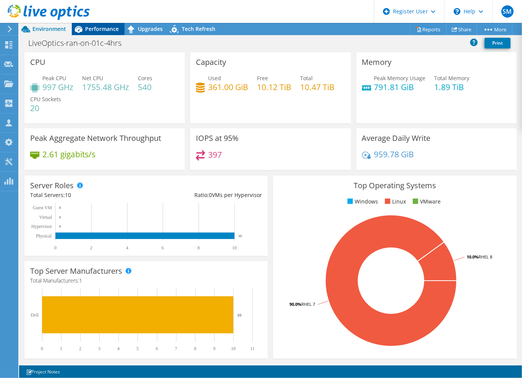
click at [110, 27] on span "Performance" at bounding box center [102, 28] width 34 height 7
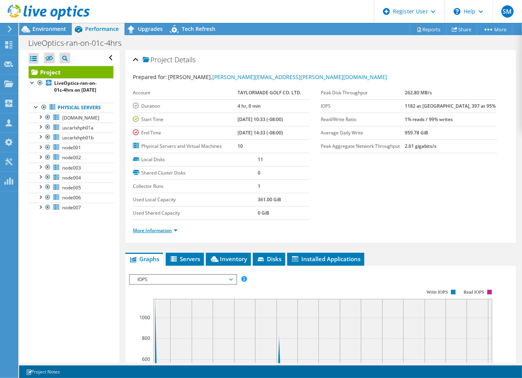
click at [173, 228] on link "More Information" at bounding box center [155, 230] width 45 height 6
